Goal: Information Seeking & Learning: Learn about a topic

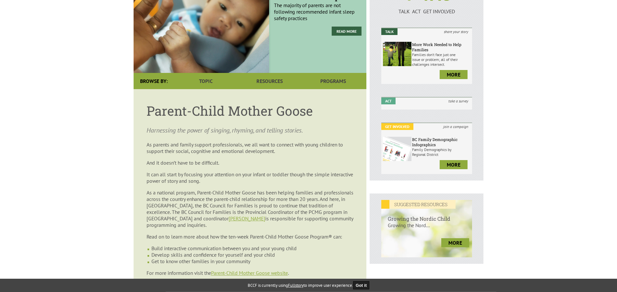
scroll to position [99, 0]
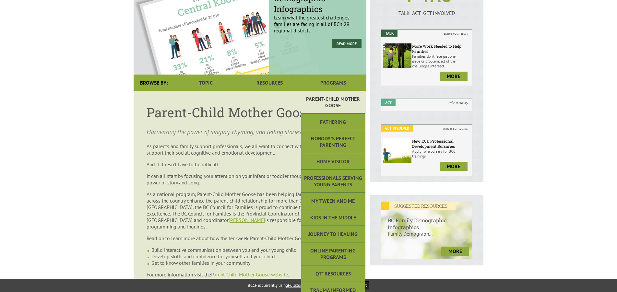
click at [327, 91] on link "Parent-Child Mother Goose" at bounding box center [333, 102] width 64 height 23
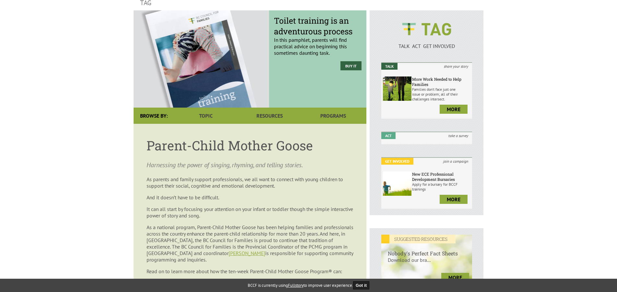
scroll to position [198, 0]
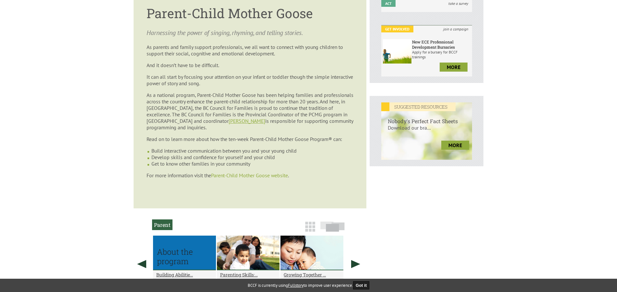
click at [266, 172] on link "Parent-Child Mother Goose website" at bounding box center [249, 175] width 77 height 6
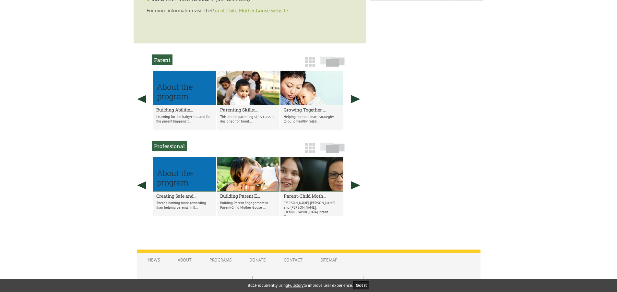
scroll to position [364, 0]
click at [318, 167] on div at bounding box center [311, 174] width 63 height 35
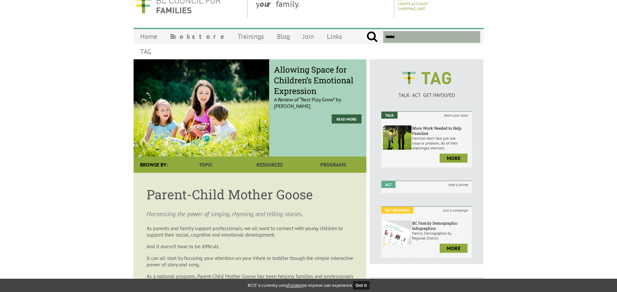
scroll to position [0, 0]
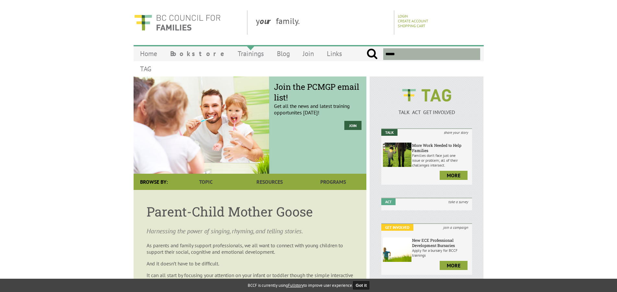
click at [231, 53] on link "Trainings" at bounding box center [250, 53] width 39 height 15
